Goal: Information Seeking & Learning: Find specific fact

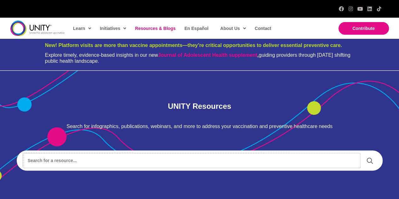
click at [141, 161] on input "Search input" at bounding box center [191, 160] width 337 height 15
type input "flumist"
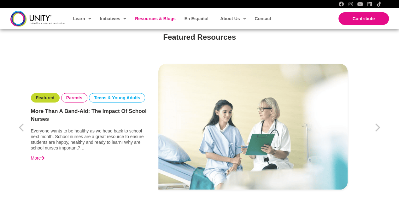
scroll to position [200, 0]
click at [120, 109] on link "More Than a Band-Aid: The Impact of School Nurses" at bounding box center [89, 115] width 117 height 16
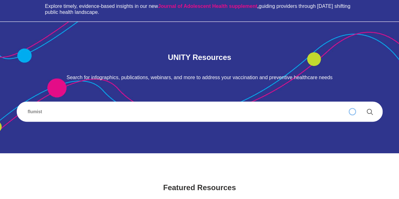
scroll to position [0, 0]
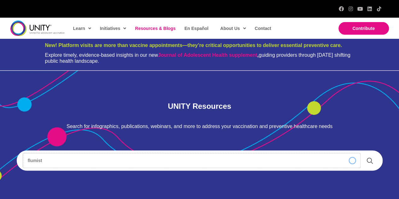
click at [103, 155] on input "flumist" at bounding box center [191, 160] width 337 height 15
click at [97, 163] on input "flumist" at bounding box center [191, 160] width 337 height 15
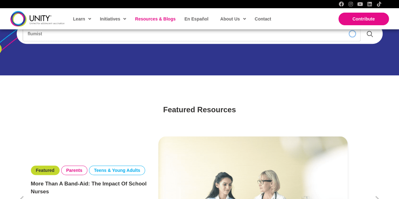
scroll to position [126, 0]
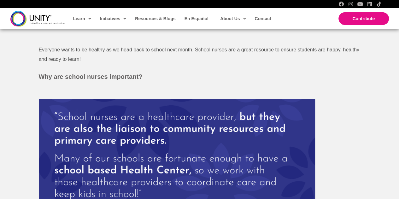
scroll to position [237, 0]
